Goal: Task Accomplishment & Management: Use online tool/utility

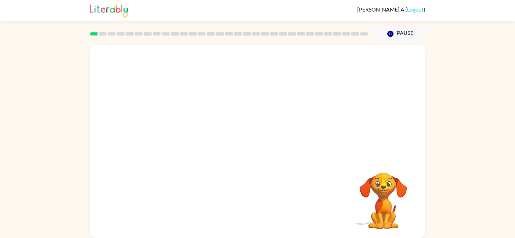
click at [375, 186] on video "Your browser must support playing .mp4 files to use Literably. Please try using…" at bounding box center [383, 196] width 68 height 68
click at [122, 111] on video "Your browser must support playing .mp4 files to use Literably. Please try using…" at bounding box center [257, 102] width 335 height 114
click at [237, 104] on video "Your browser must support playing .mp4 files to use Literably. Please try using…" at bounding box center [257, 102] width 335 height 114
click at [278, 126] on video "Your browser must support playing .mp4 files to use Literably. Please try using…" at bounding box center [257, 102] width 335 height 114
click at [275, 158] on div at bounding box center [257, 141] width 335 height 193
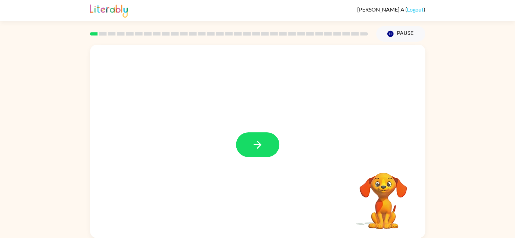
click at [252, 144] on icon "button" at bounding box center [257, 145] width 12 height 12
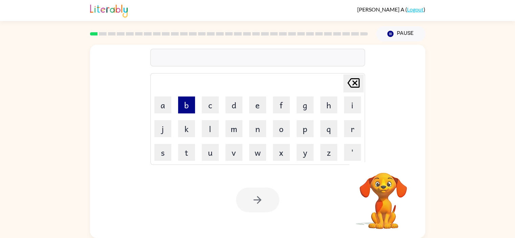
click at [189, 104] on button "b" at bounding box center [186, 104] width 17 height 17
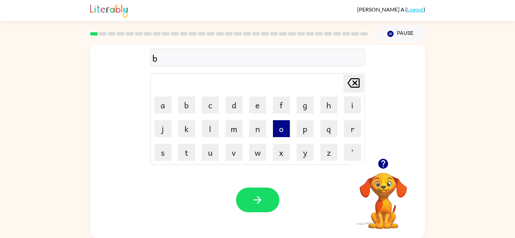
click at [276, 131] on button "o" at bounding box center [281, 128] width 17 height 17
click at [347, 125] on button "r" at bounding box center [352, 128] width 17 height 17
click at [229, 103] on button "d" at bounding box center [233, 104] width 17 height 17
click at [255, 106] on button "e" at bounding box center [257, 104] width 17 height 17
click at [353, 122] on button "r" at bounding box center [352, 128] width 17 height 17
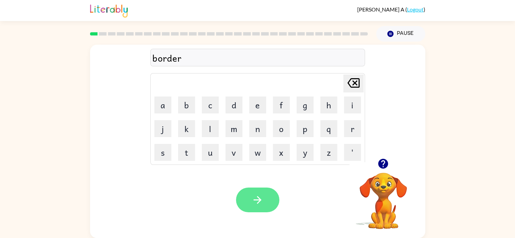
click at [270, 195] on button "button" at bounding box center [257, 199] width 43 height 25
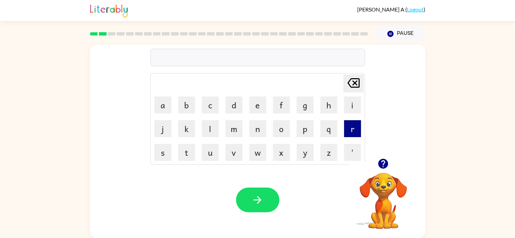
click at [349, 128] on button "r" at bounding box center [352, 128] width 17 height 17
click at [279, 129] on button "o" at bounding box center [281, 128] width 17 height 17
click at [209, 148] on button "u" at bounding box center [210, 152] width 17 height 17
click at [263, 126] on button "n" at bounding box center [257, 128] width 17 height 17
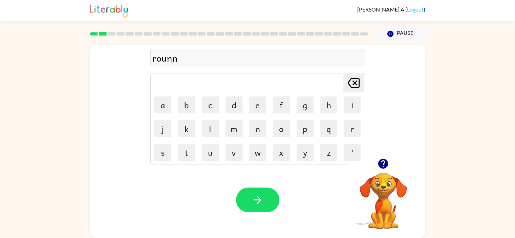
click at [350, 84] on icon "[PERSON_NAME] last character input" at bounding box center [353, 83] width 16 height 16
click at [231, 108] on button "d" at bounding box center [233, 104] width 17 height 17
click at [259, 201] on icon "button" at bounding box center [257, 200] width 8 height 8
click at [265, 202] on button "button" at bounding box center [257, 199] width 43 height 25
click at [122, 32] on rect at bounding box center [121, 33] width 8 height 3
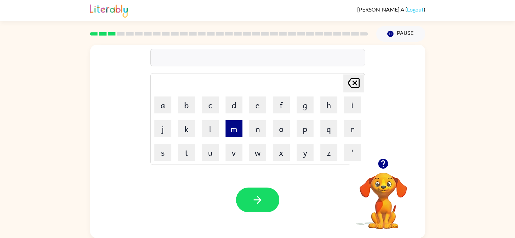
click at [231, 132] on button "m" at bounding box center [233, 128] width 17 height 17
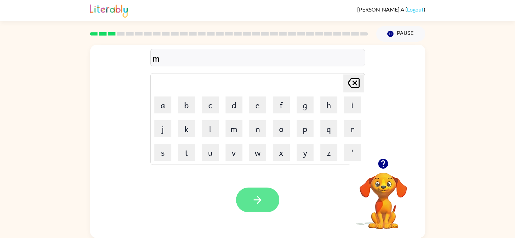
click at [266, 197] on button "button" at bounding box center [257, 199] width 43 height 25
click at [253, 195] on icon "button" at bounding box center [257, 200] width 12 height 12
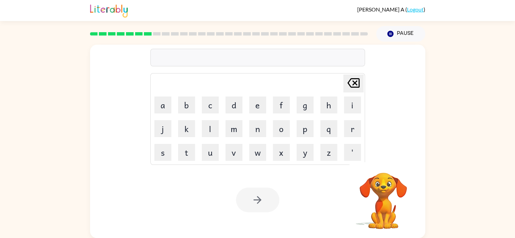
click at [250, 191] on div at bounding box center [257, 199] width 43 height 25
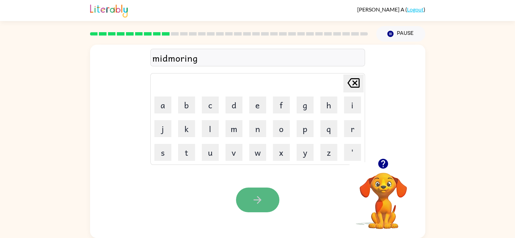
click at [257, 191] on button "button" at bounding box center [257, 199] width 43 height 25
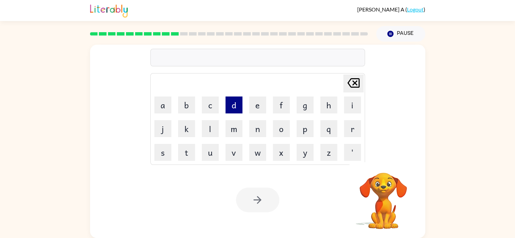
click at [233, 101] on button "d" at bounding box center [233, 104] width 17 height 17
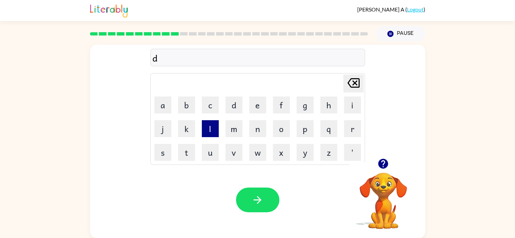
click at [214, 127] on button "l" at bounding box center [210, 128] width 17 height 17
click at [157, 153] on button "s" at bounding box center [162, 152] width 17 height 17
click at [185, 150] on button "t" at bounding box center [186, 152] width 17 height 17
type button "t"
click at [385, 191] on video "Your browser must support playing .mp4 files to use Literably. Please try using…" at bounding box center [383, 196] width 68 height 68
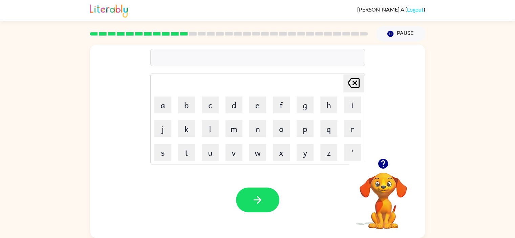
click at [385, 177] on video "Your browser must support playing .mp4 files to use Literably. Please try using…" at bounding box center [383, 196] width 68 height 68
click at [382, 163] on icon "button" at bounding box center [383, 164] width 10 height 10
click at [352, 125] on button "r" at bounding box center [352, 128] width 17 height 17
type button "r"
click at [261, 196] on icon "button" at bounding box center [257, 200] width 12 height 12
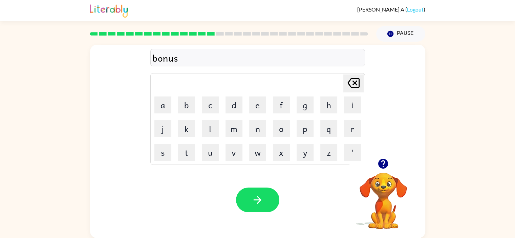
click at [245, 212] on div at bounding box center [257, 199] width 43 height 25
click at [247, 206] on button "button" at bounding box center [257, 199] width 43 height 25
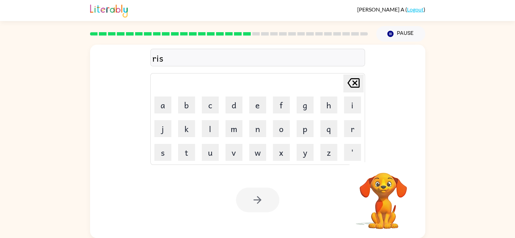
click at [256, 196] on div at bounding box center [257, 199] width 43 height 25
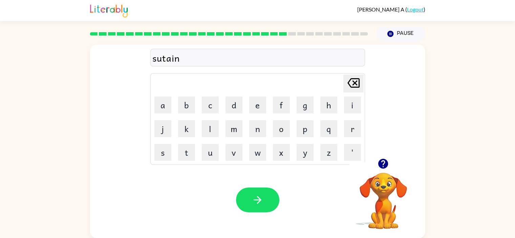
click at [161, 57] on div "sutain" at bounding box center [257, 58] width 210 height 14
click at [162, 57] on div "sutain" at bounding box center [257, 58] width 210 height 14
click at [249, 195] on button "button" at bounding box center [257, 199] width 43 height 25
click at [249, 195] on div at bounding box center [257, 199] width 43 height 25
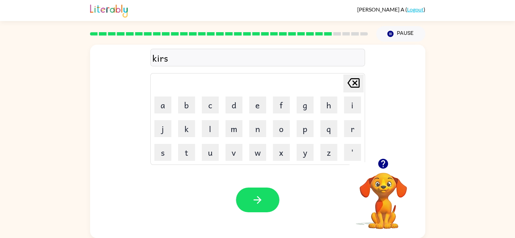
click at [383, 163] on icon "button" at bounding box center [383, 164] width 12 height 12
click at [350, 85] on icon "[PERSON_NAME] last character input" at bounding box center [353, 83] width 16 height 16
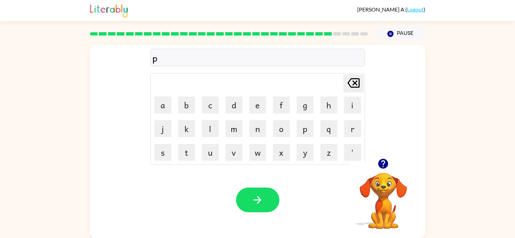
click at [350, 85] on icon "[PERSON_NAME] last character input" at bounding box center [353, 83] width 16 height 16
type button "delete"
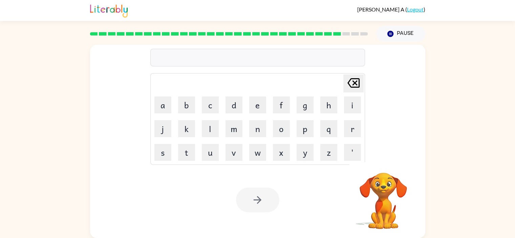
click at [341, 36] on div at bounding box center [229, 34] width 286 height 24
